Goal: Find specific page/section: Find specific page/section

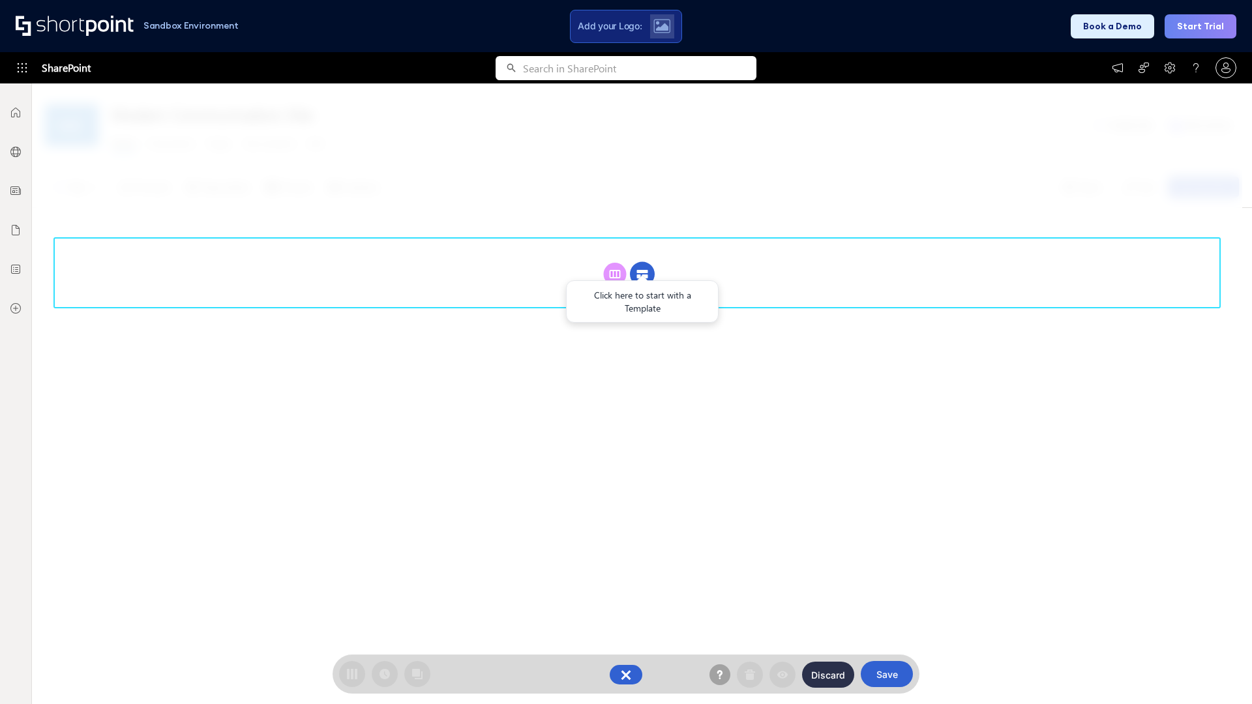
click at [643, 262] on circle at bounding box center [642, 274] width 25 height 25
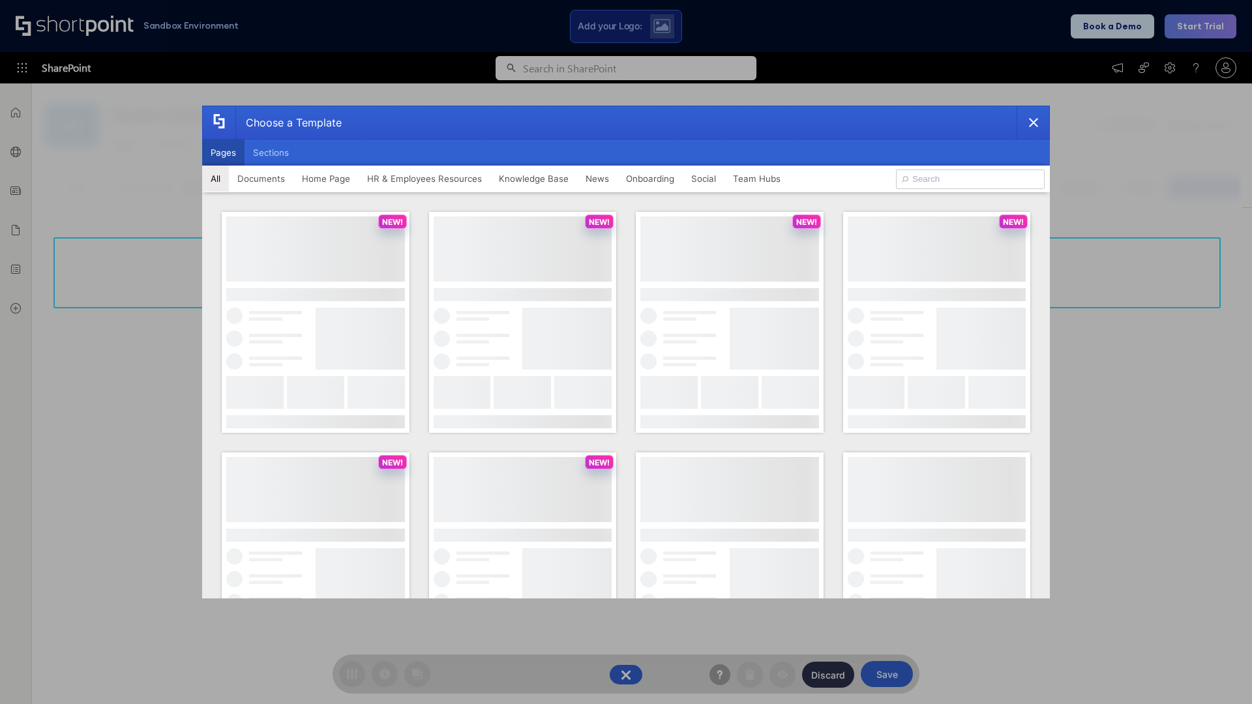
scroll to position [179, 0]
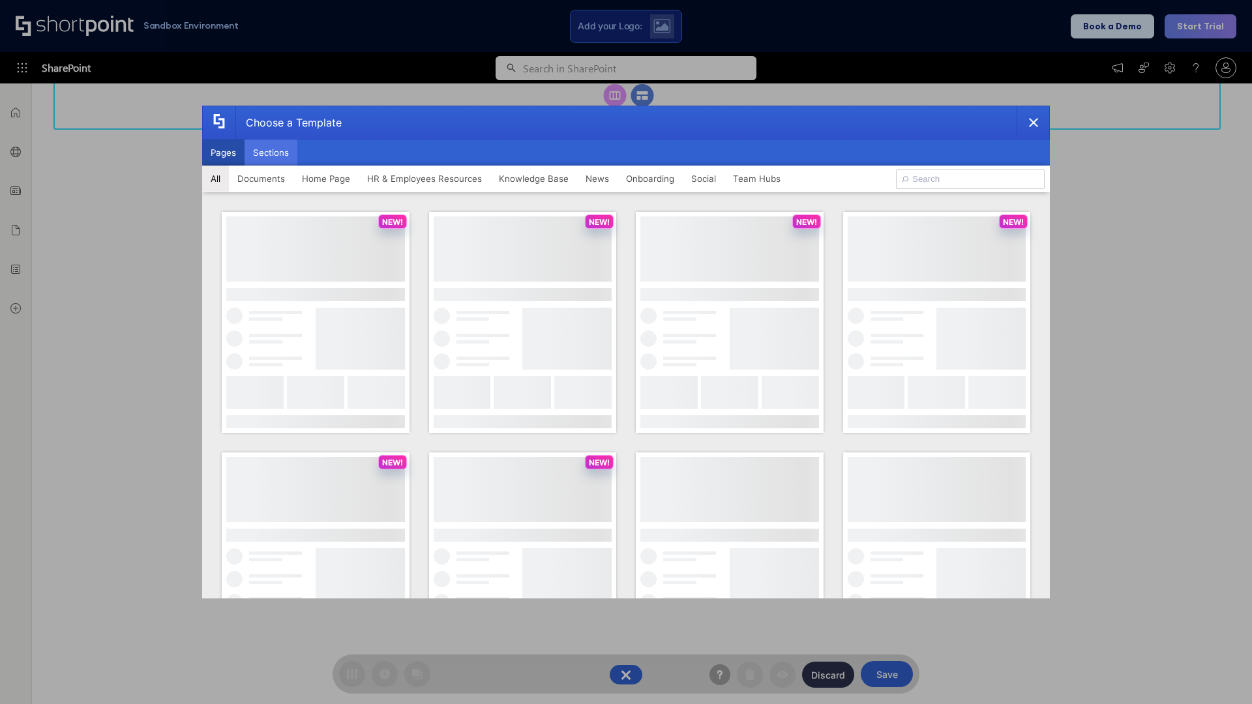
click at [271, 153] on button "Sections" at bounding box center [271, 153] width 53 height 26
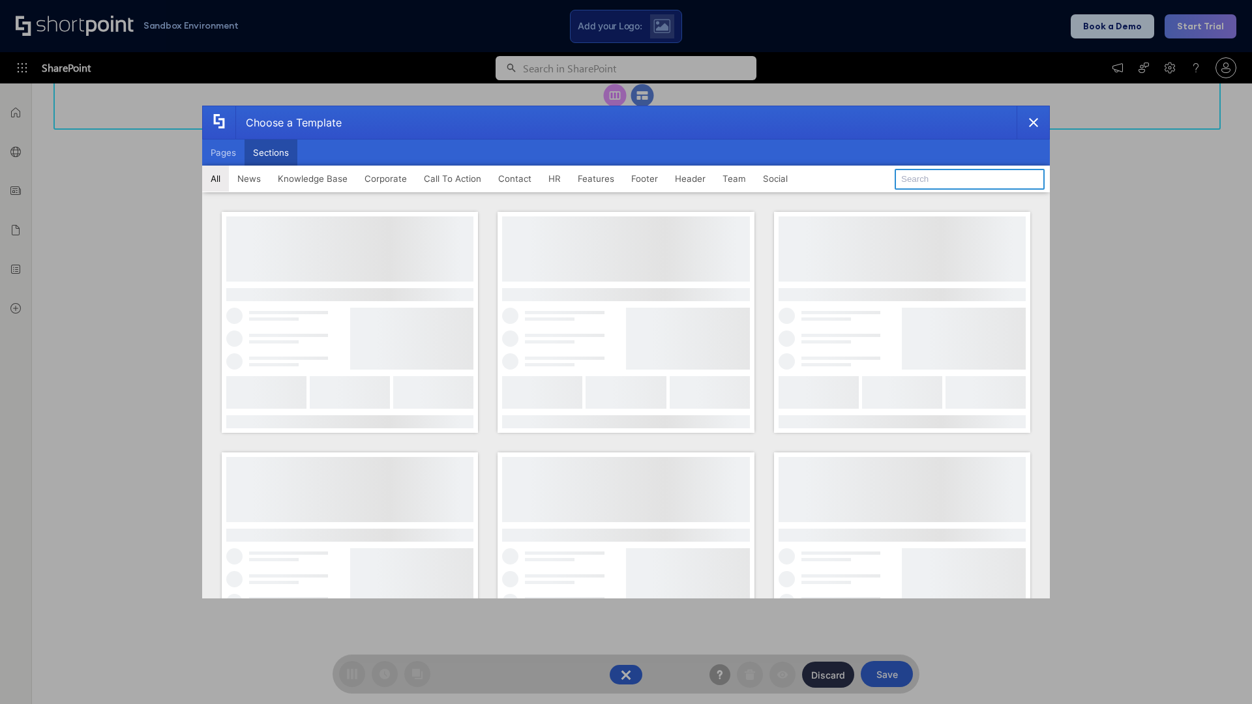
type input "Quick Links"
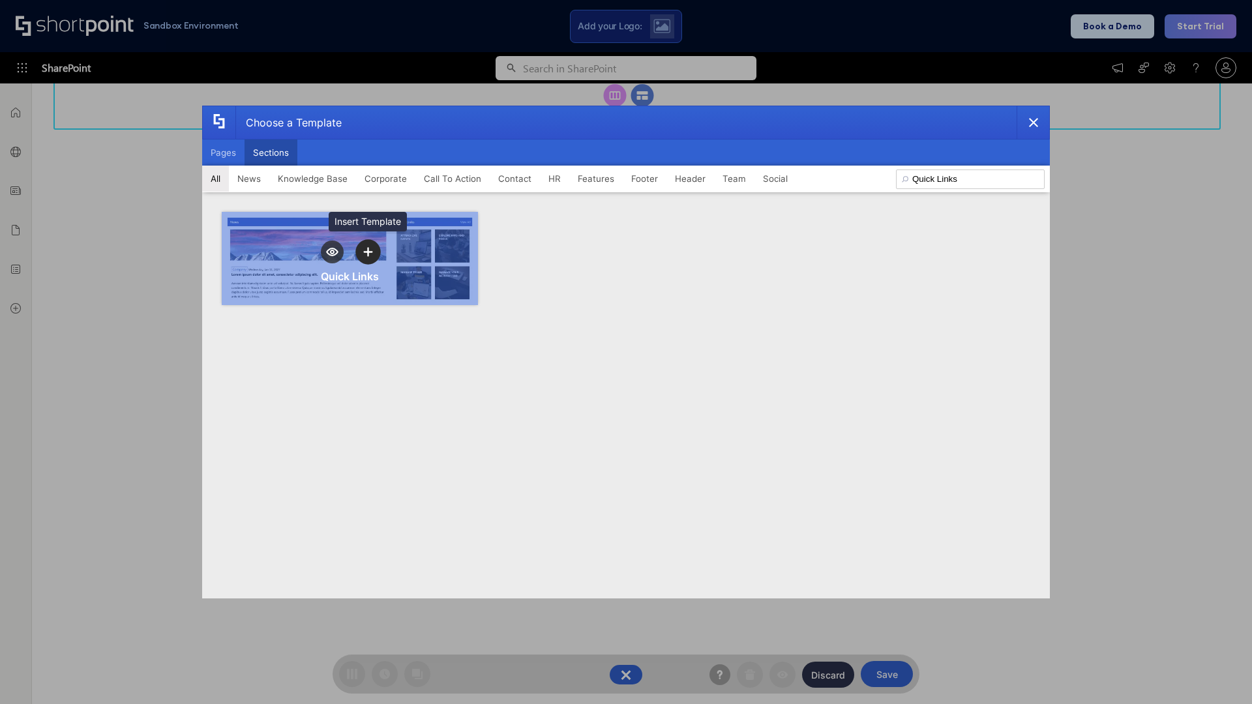
click at [368, 252] on icon "template selector" at bounding box center [367, 251] width 9 height 9
